Goal: Transaction & Acquisition: Purchase product/service

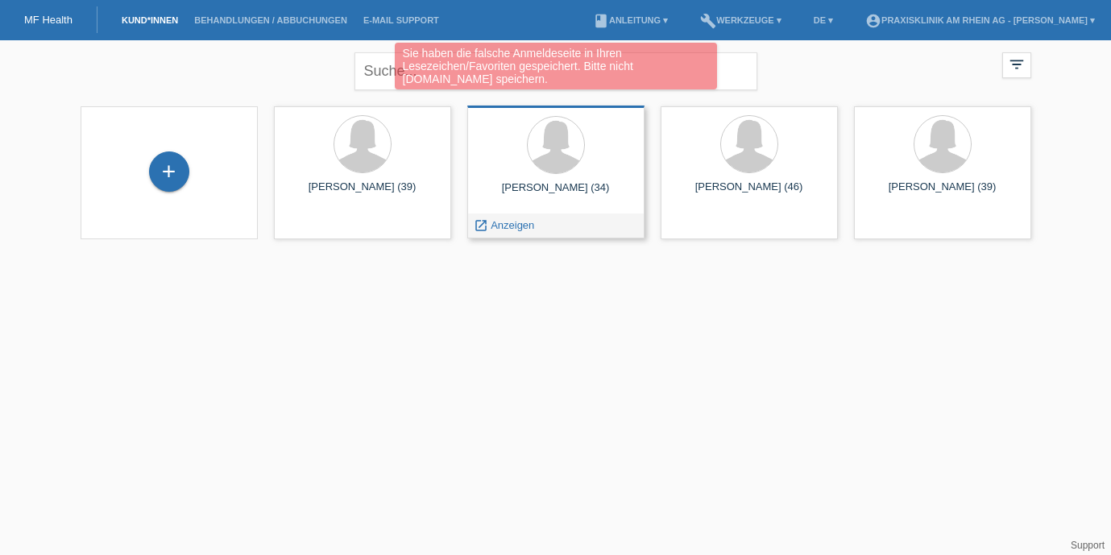
click at [540, 180] on div "Kim Hildebrand (34) launch Anzeigen" at bounding box center [555, 172] width 177 height 133
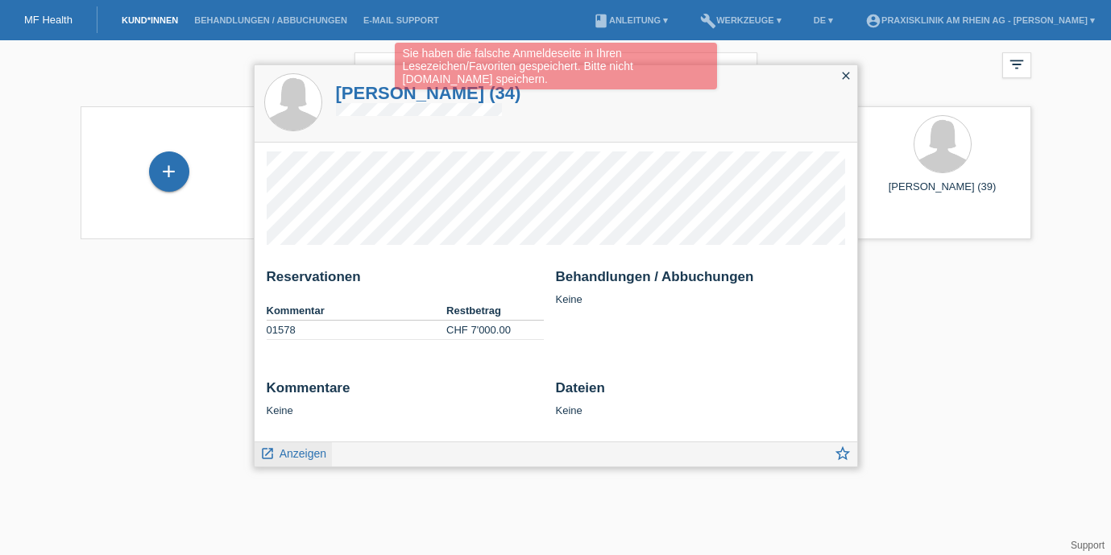
click at [290, 457] on span "Anzeigen" at bounding box center [303, 453] width 47 height 13
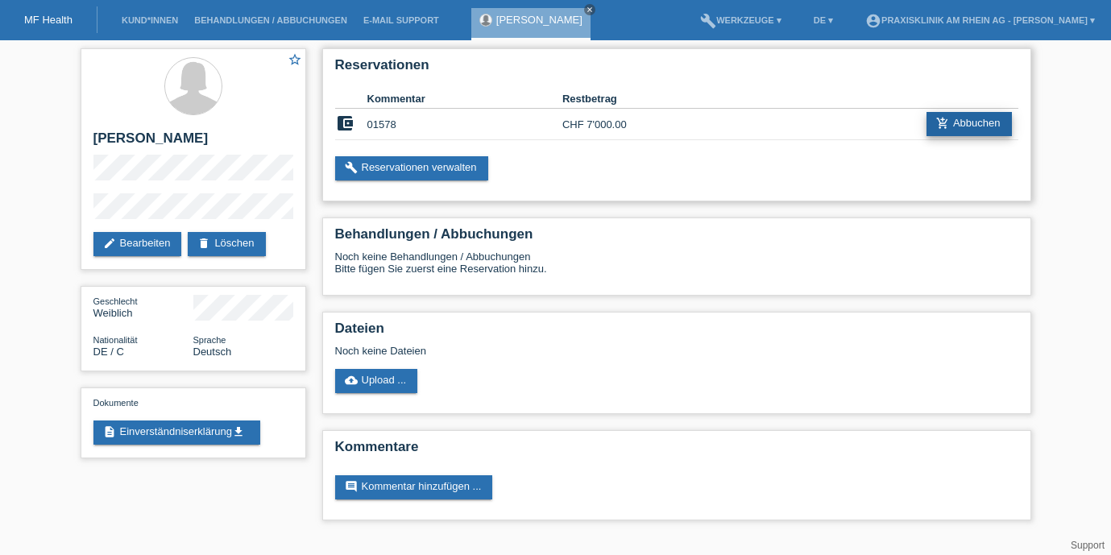
click at [975, 123] on link "add_shopping_cart Abbuchen" at bounding box center [969, 124] width 85 height 24
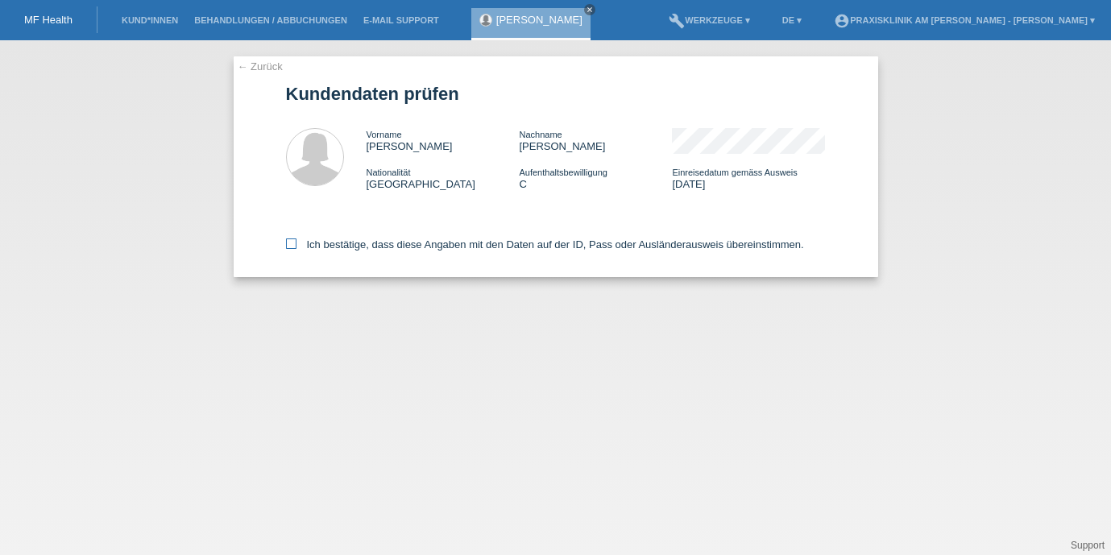
click at [291, 244] on icon at bounding box center [291, 244] width 10 height 10
click at [291, 244] on input "Ich bestätige, dass diese Angaben mit den Daten auf der ID, Pass oder Ausländer…" at bounding box center [291, 244] width 10 height 10
checkbox input "true"
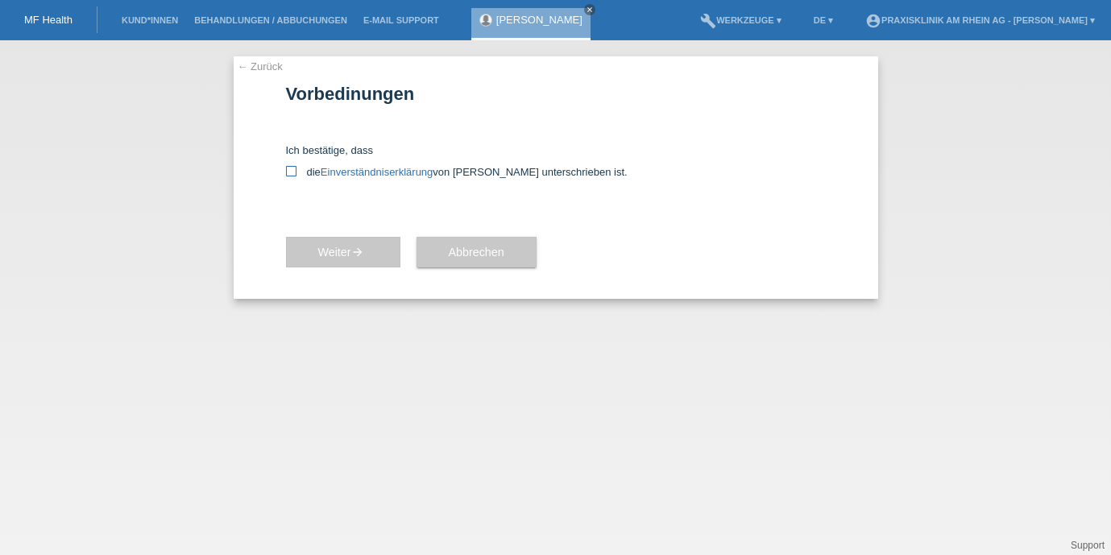
click at [291, 174] on icon at bounding box center [291, 171] width 10 height 10
click at [291, 174] on input "die Einverständniserklärung von der Kundin unterschrieben ist." at bounding box center [291, 171] width 10 height 10
checkbox input "true"
click at [334, 257] on span "Weiter arrow_forward" at bounding box center [343, 252] width 50 height 13
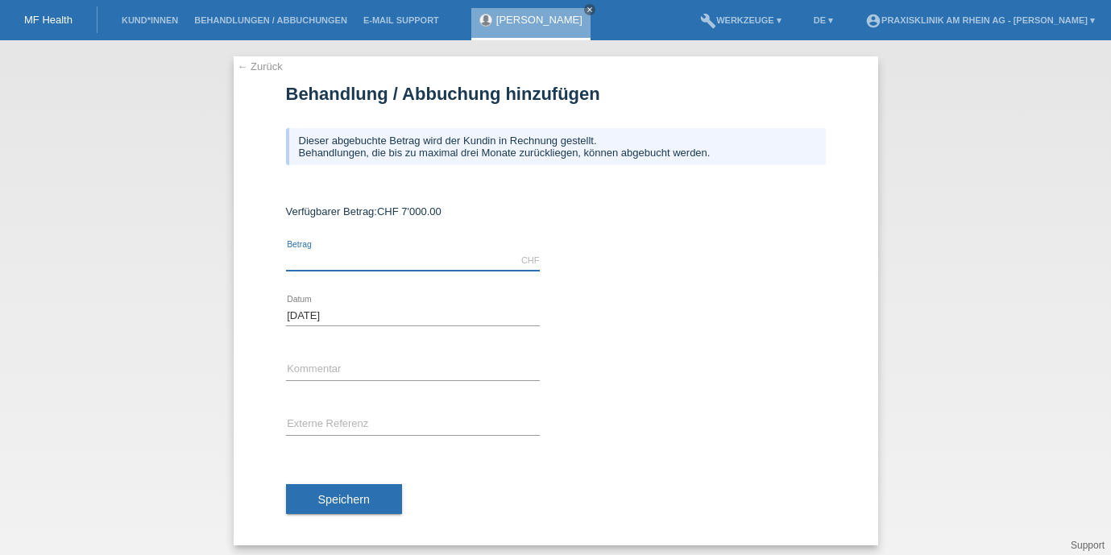
click at [334, 258] on input "text" at bounding box center [413, 261] width 254 height 20
type input "7000.00"
click at [330, 373] on input "text" at bounding box center [413, 370] width 254 height 20
click at [282, 373] on div "← Zurück Behandlung / Abbuchung hinzufügen Dieser abgebuchte Betrag wird der Ku…" at bounding box center [556, 300] width 645 height 489
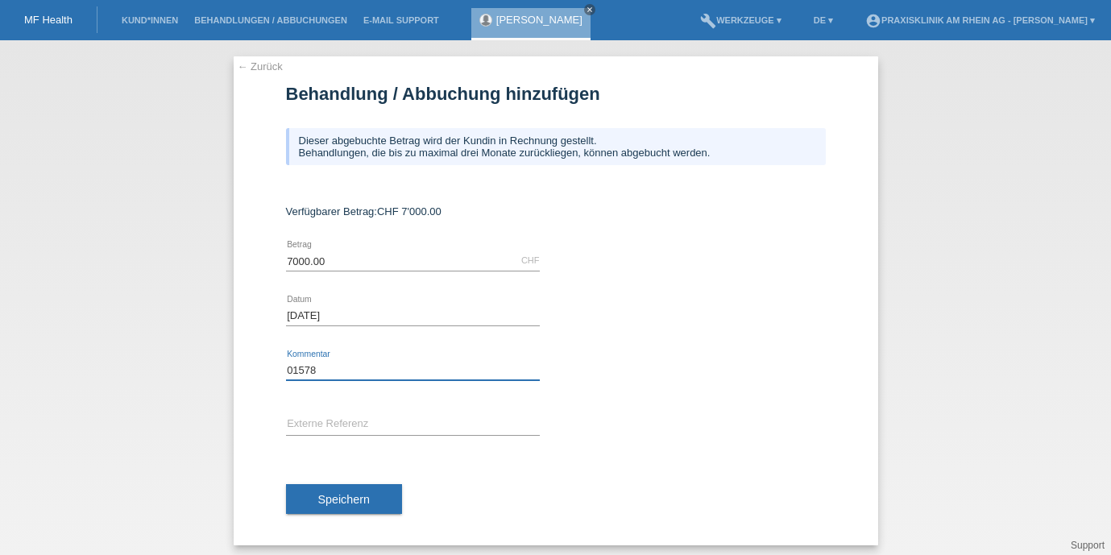
click at [286, 371] on input "01578" at bounding box center [413, 370] width 254 height 20
type input "ZGS Kundennummer 01578"
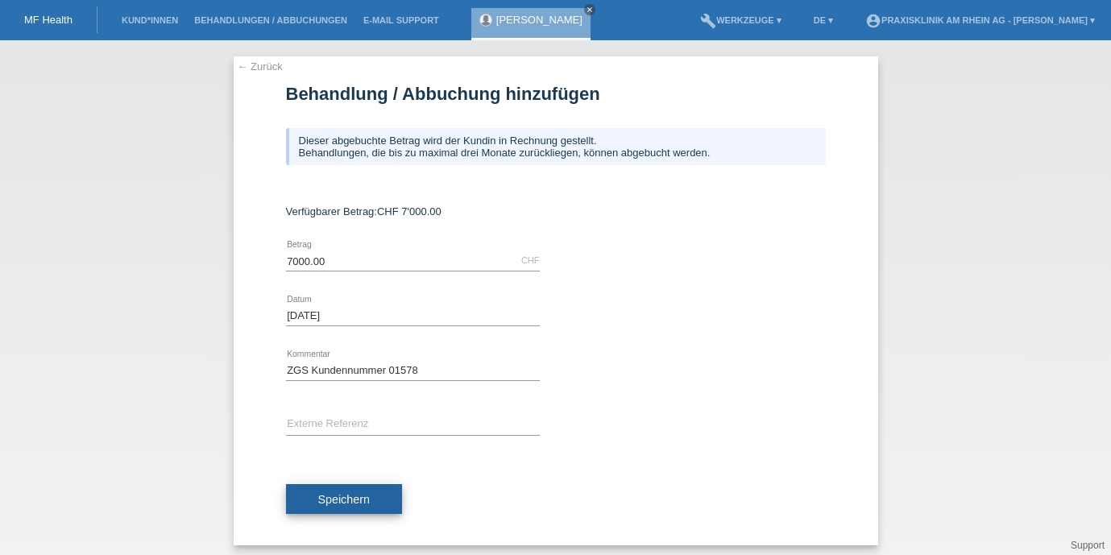
click at [353, 504] on span "Speichern" at bounding box center [344, 499] width 52 height 13
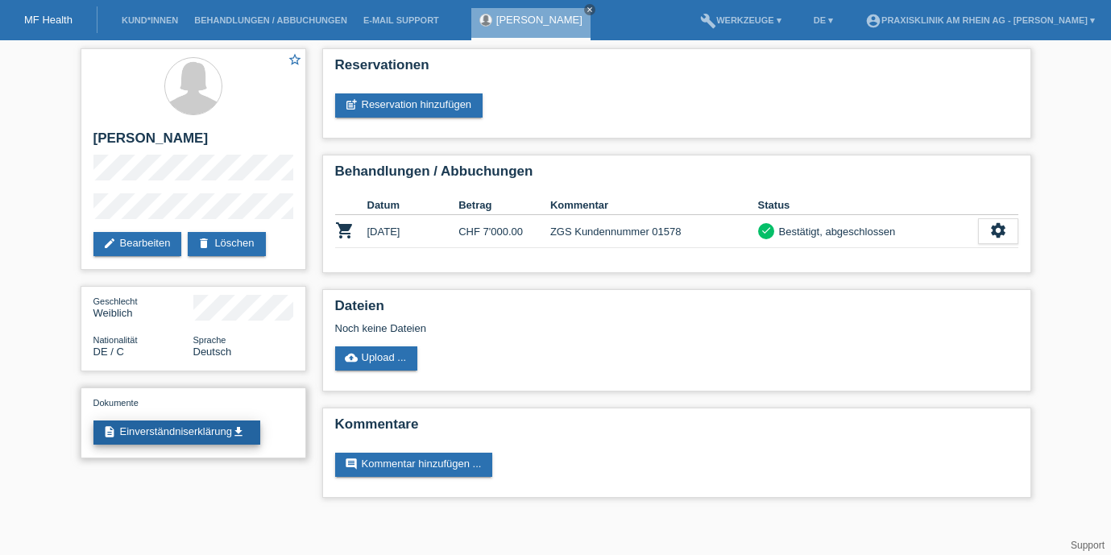
click at [210, 436] on link "description Einverständniserklärung get_app" at bounding box center [176, 433] width 167 height 24
click at [39, 13] on div "MF Health" at bounding box center [49, 19] width 98 height 27
click at [163, 20] on link "Kund*innen" at bounding box center [150, 20] width 73 height 10
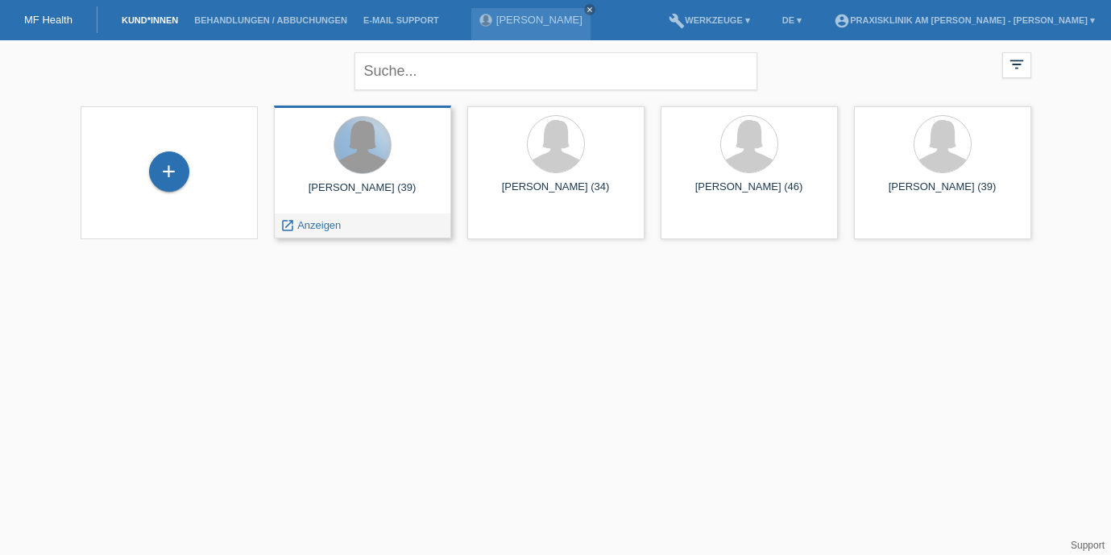
click at [359, 170] on div at bounding box center [362, 145] width 56 height 56
click at [316, 230] on span "Anzeigen" at bounding box center [319, 225] width 44 height 12
